Goal: Complete application form

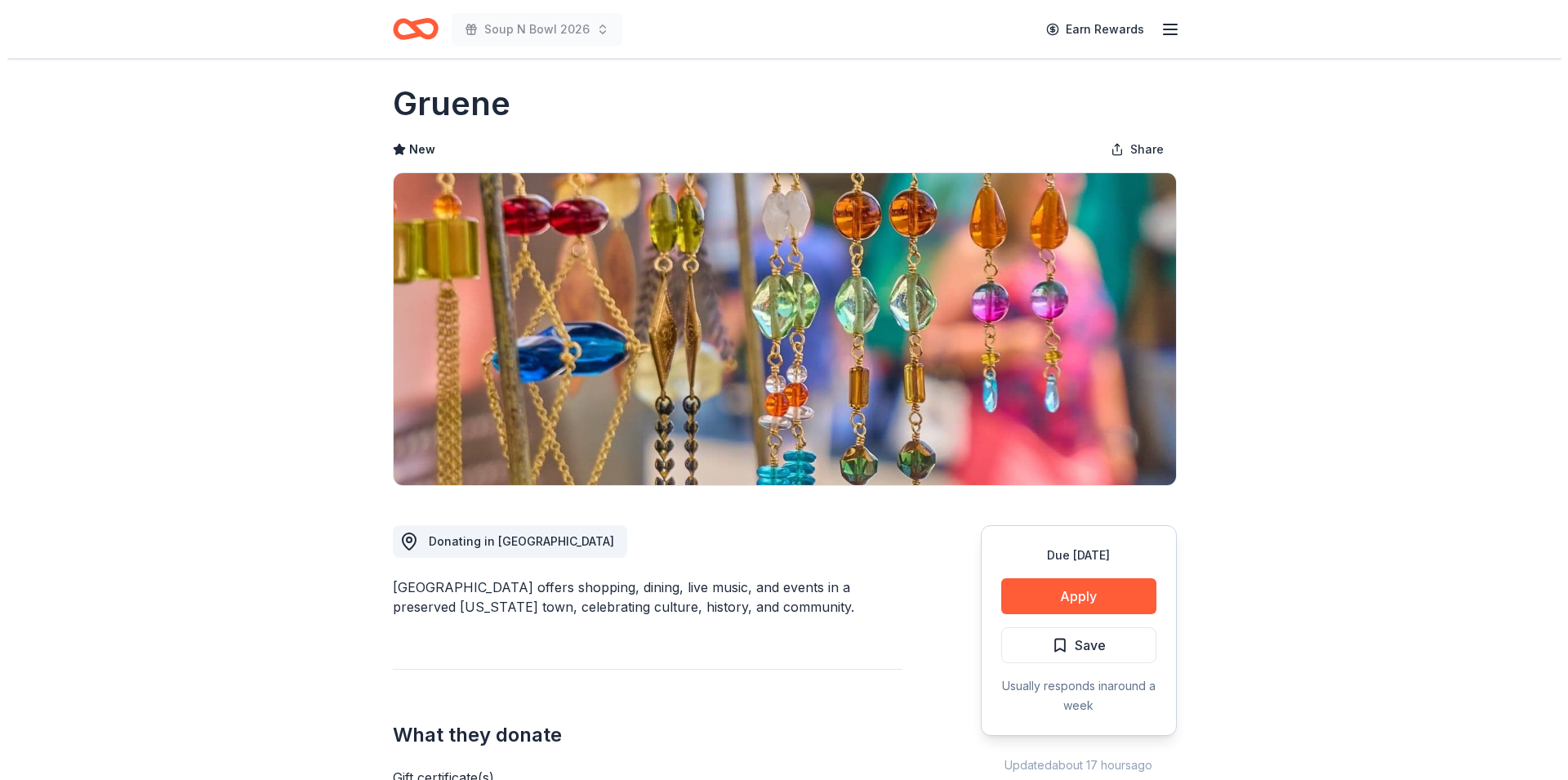
scroll to position [43, 0]
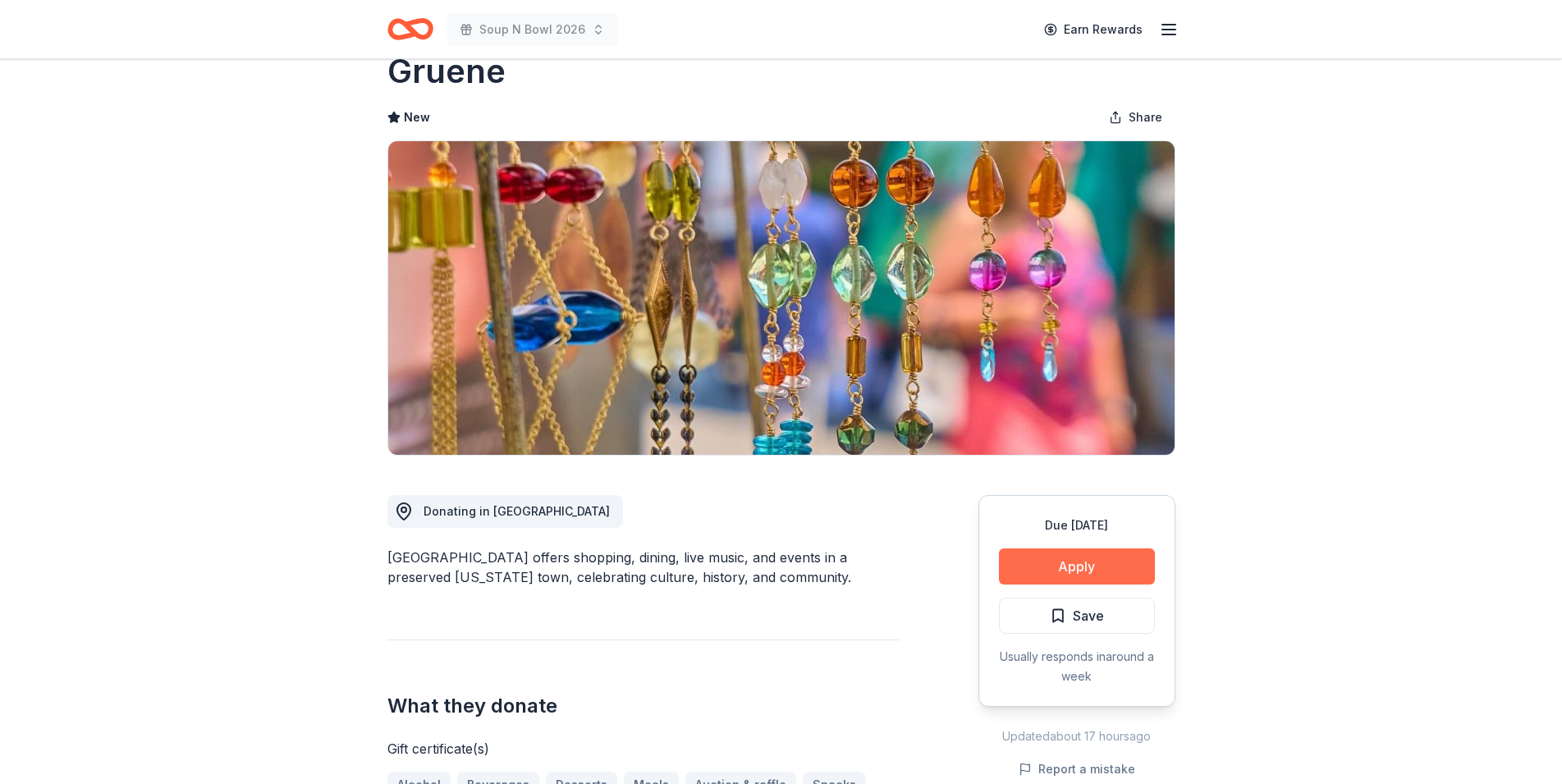
click at [1059, 569] on button "Apply" at bounding box center [1077, 566] width 156 height 36
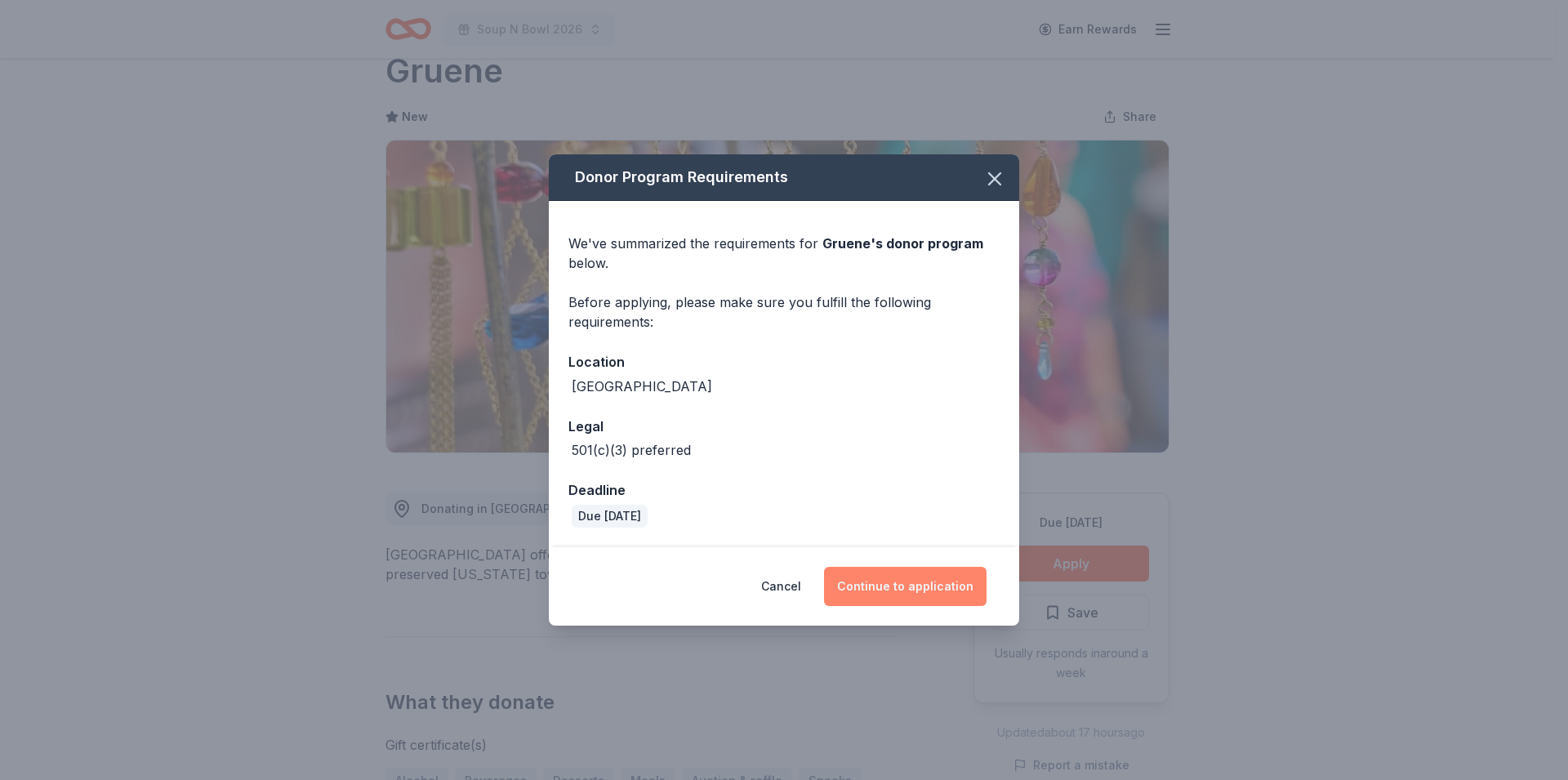
click at [887, 587] on button "Continue to application" at bounding box center [905, 586] width 163 height 40
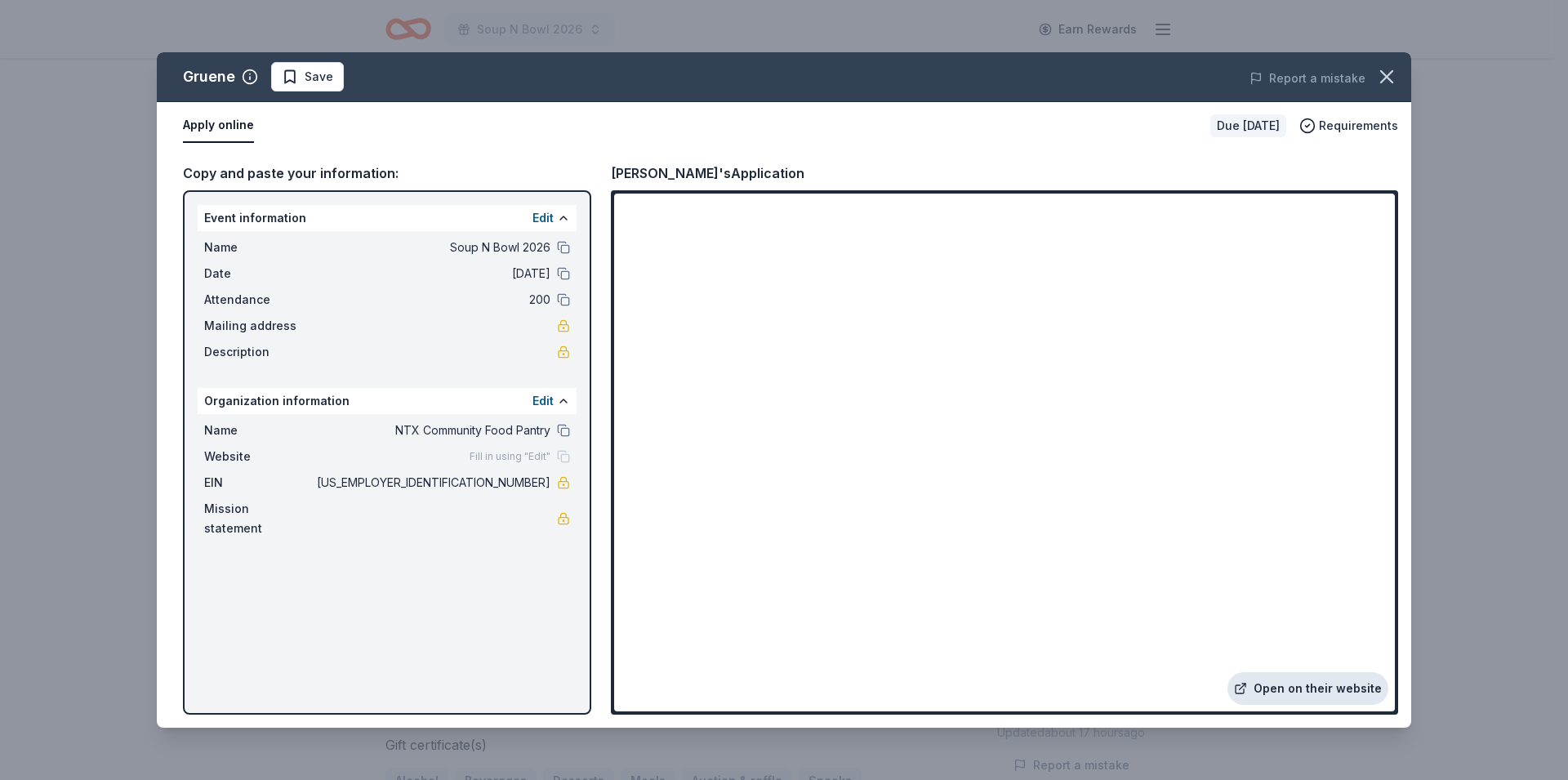
click at [1333, 700] on link "Open on their website" at bounding box center [1308, 688] width 161 height 33
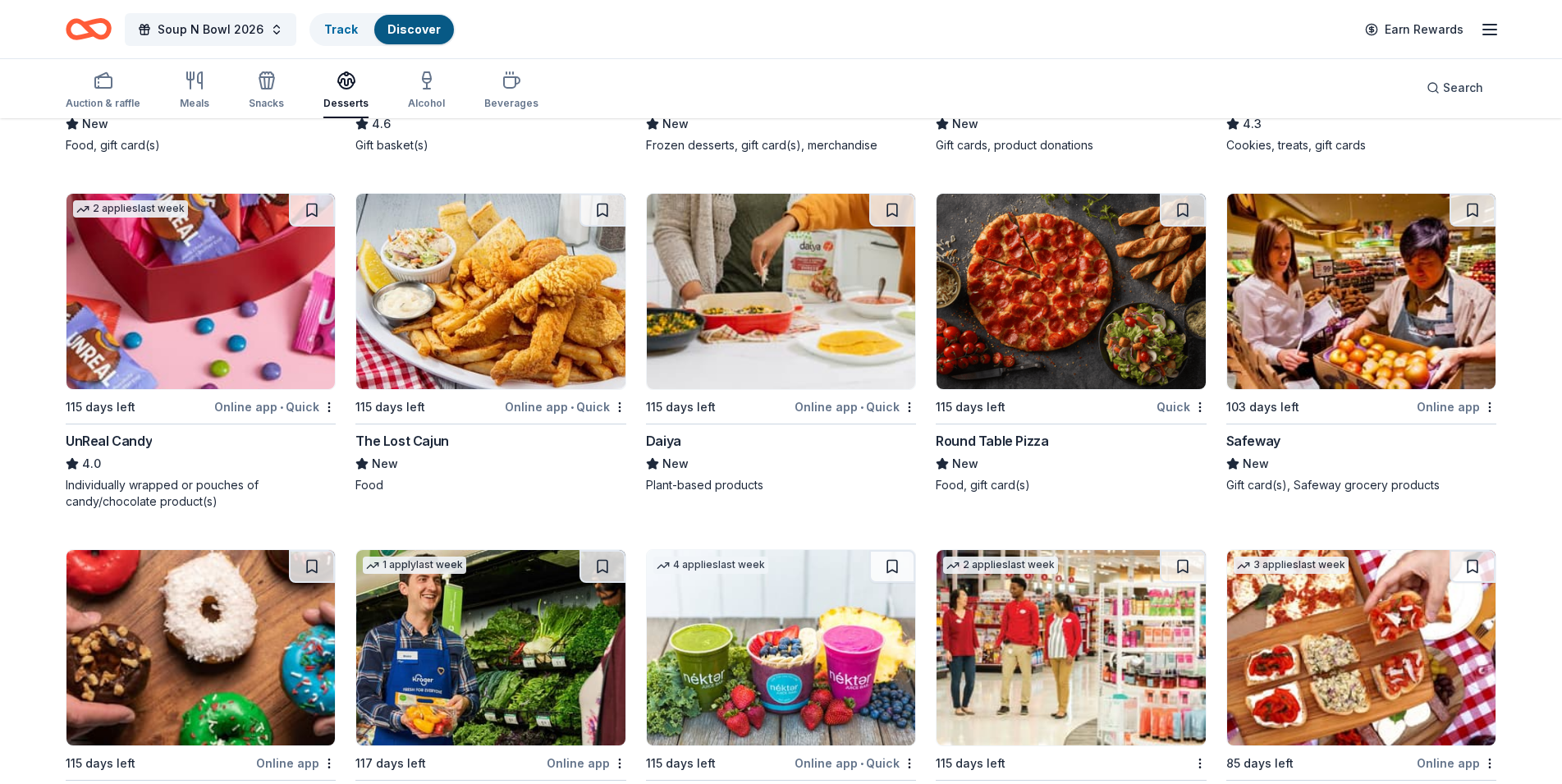
scroll to position [809, 0]
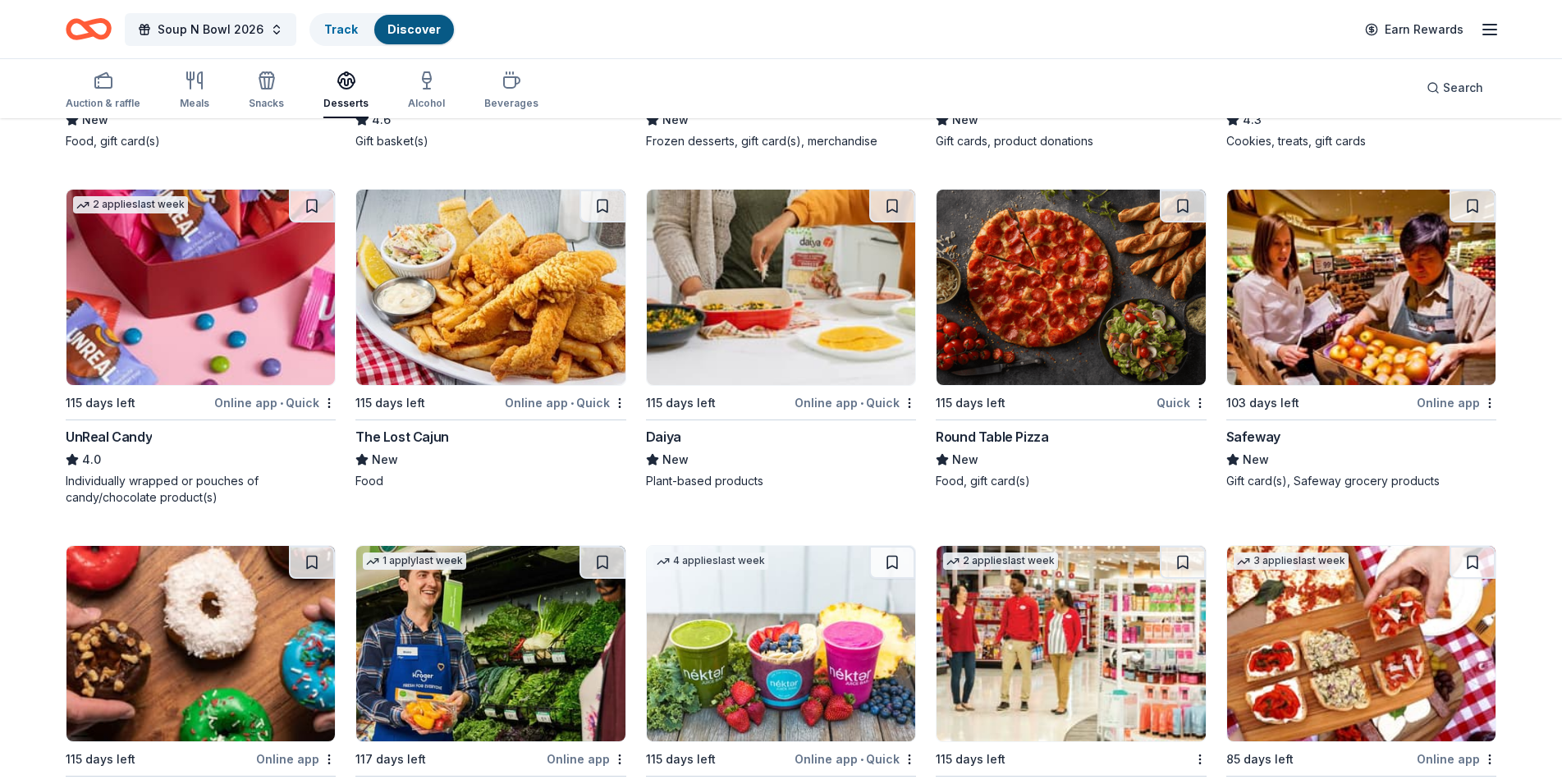
click at [156, 269] on img at bounding box center [200, 287] width 269 height 196
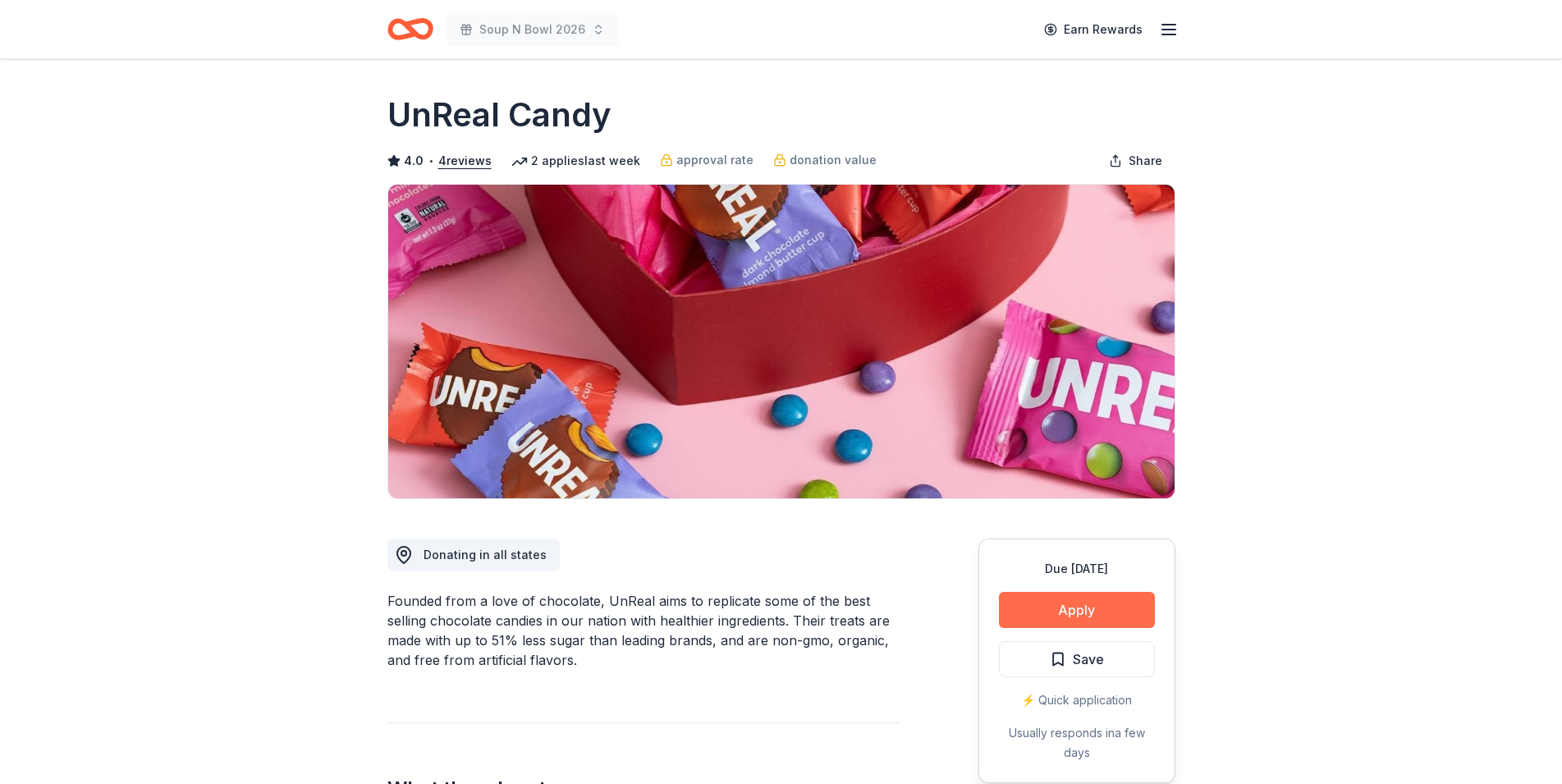
click at [1061, 612] on button "Apply" at bounding box center [1077, 609] width 156 height 36
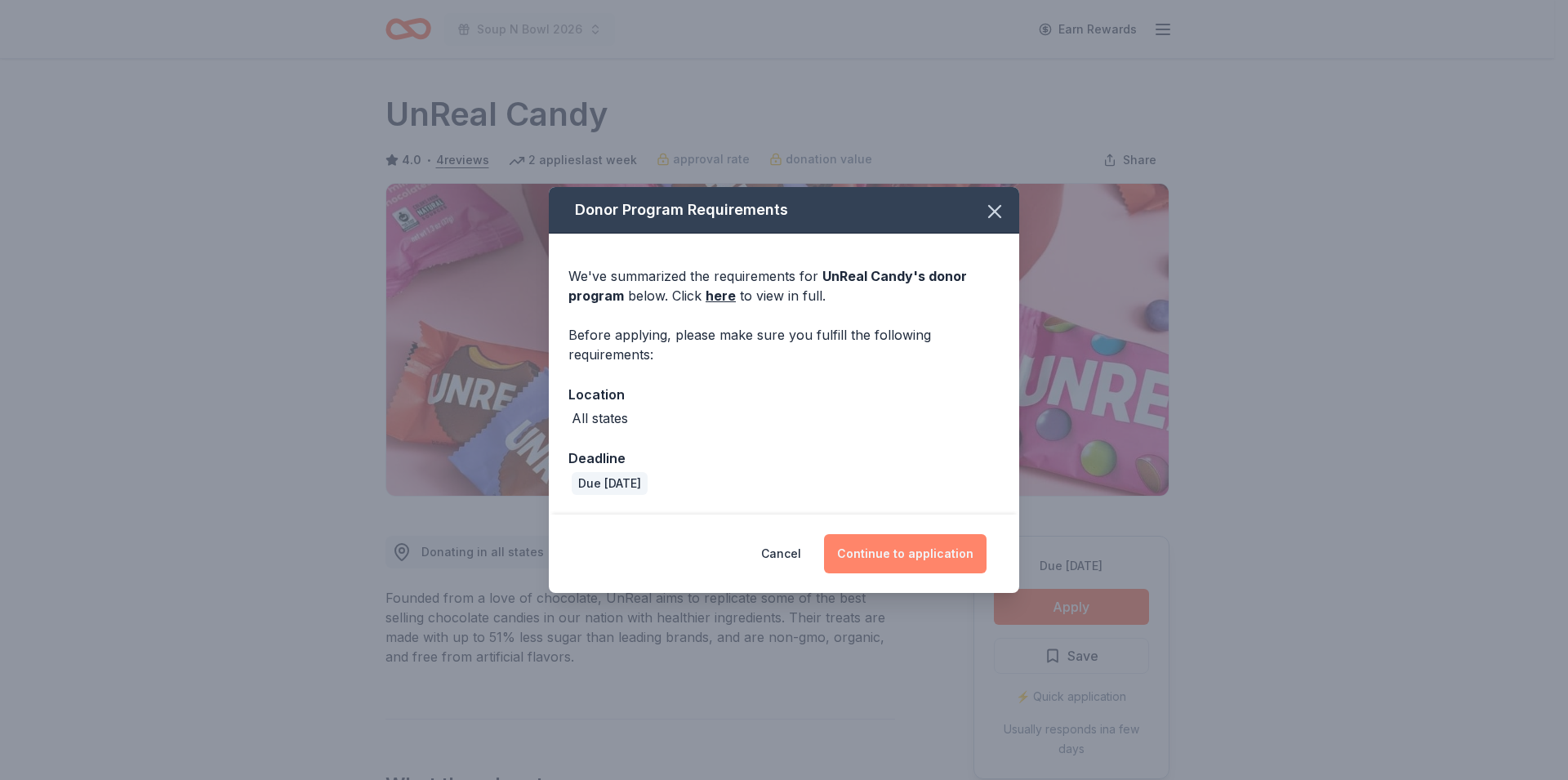
click at [939, 555] on button "Continue to application" at bounding box center [905, 553] width 163 height 40
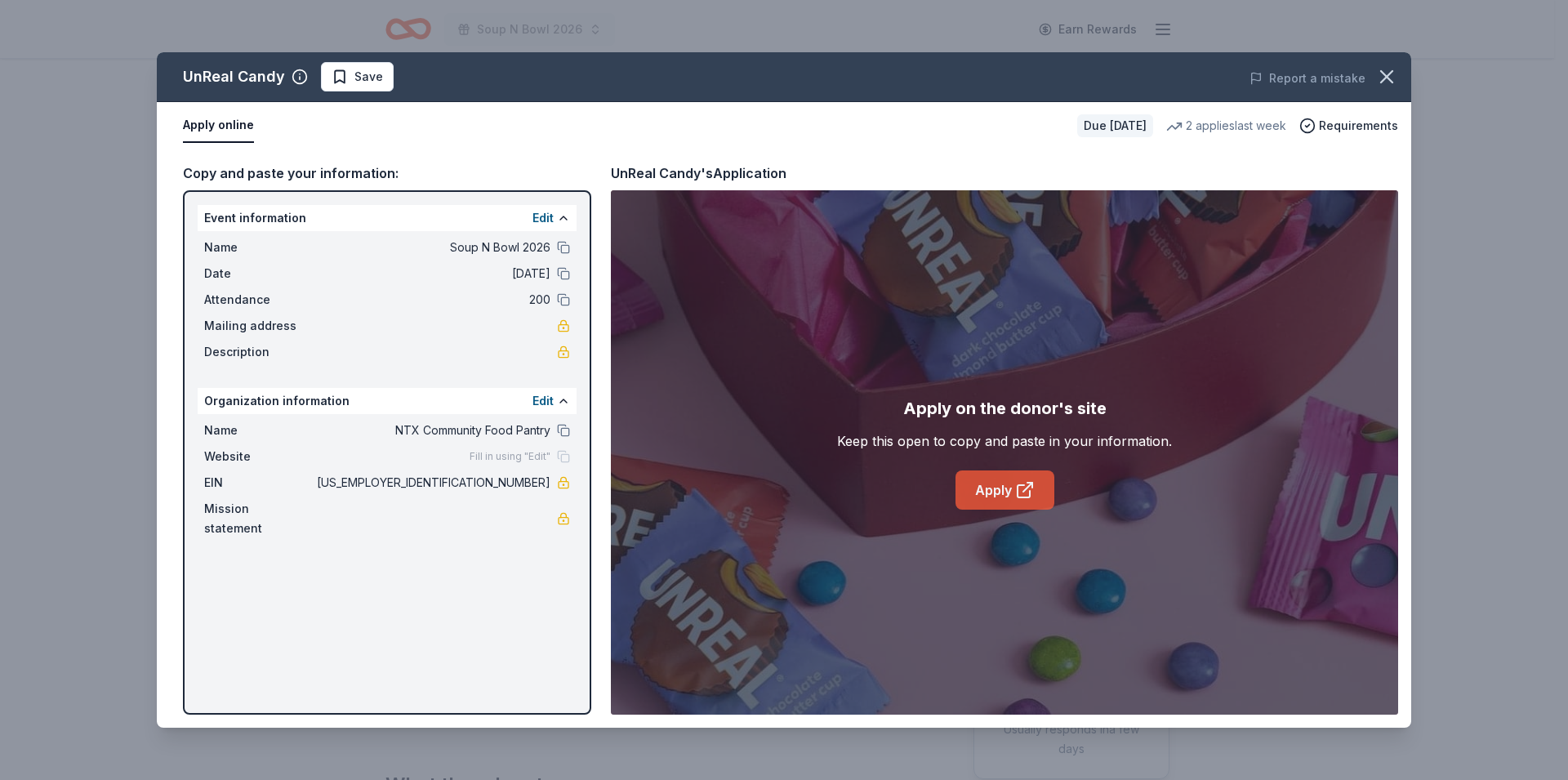
click at [1005, 484] on link "Apply" at bounding box center [1006, 490] width 99 height 40
